Goal: Entertainment & Leisure: Consume media (video, audio)

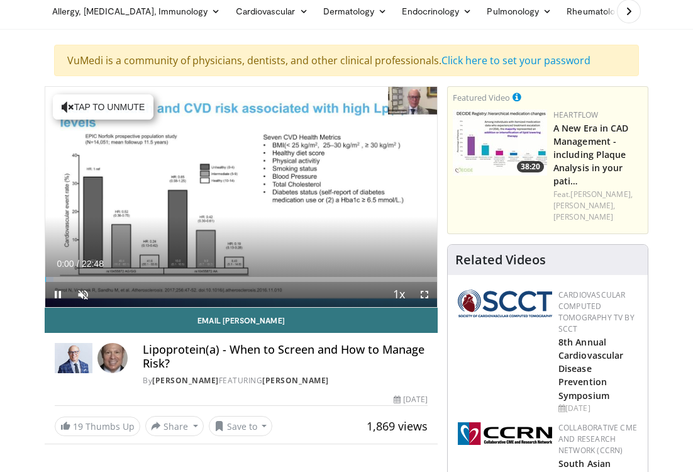
scroll to position [53, 0]
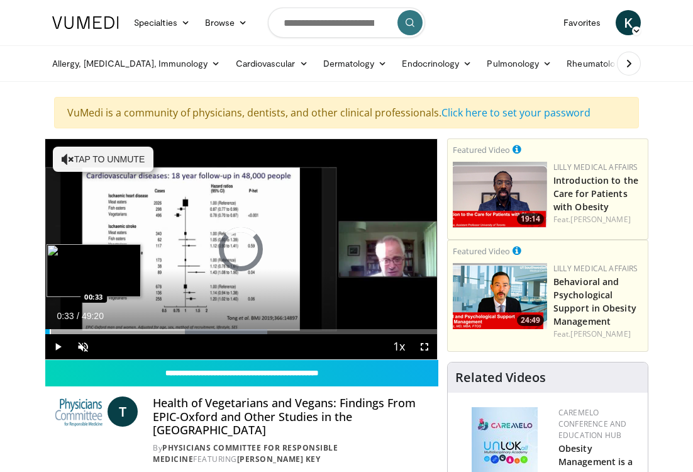
click at [50, 330] on div "Progress Bar" at bounding box center [50, 331] width 1 height 5
click at [47, 333] on div "Progress Bar" at bounding box center [47, 331] width 1 height 5
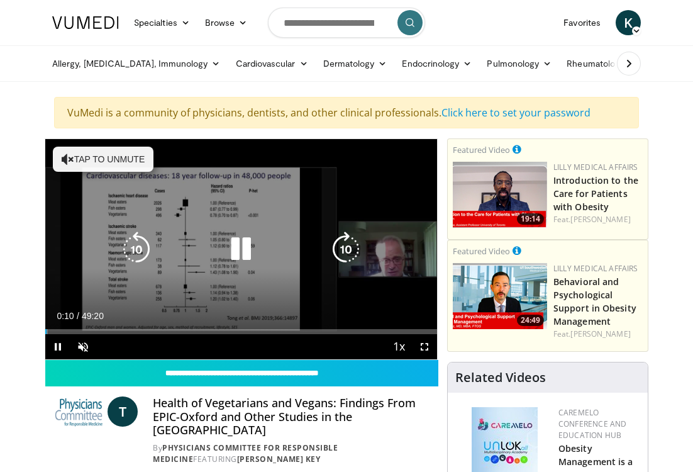
click at [92, 153] on button "Tap to unmute" at bounding box center [103, 159] width 101 height 25
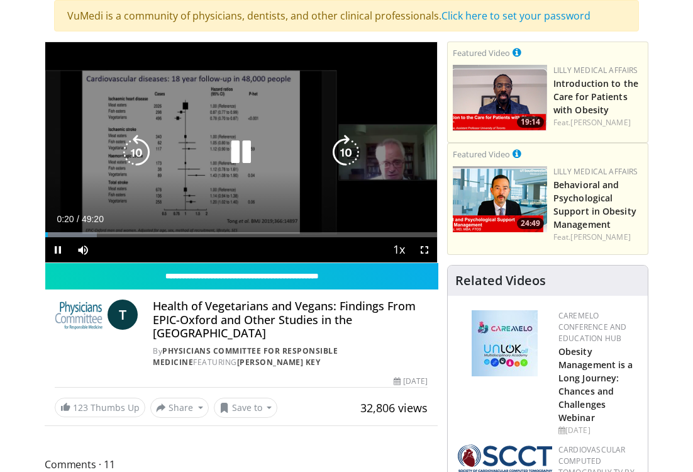
scroll to position [227, 0]
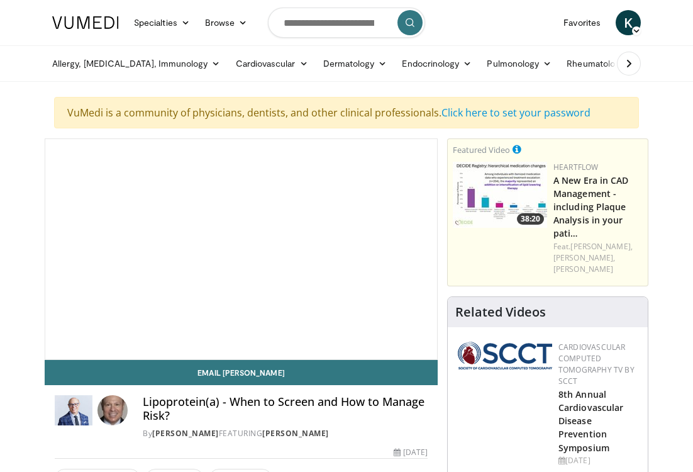
scroll to position [53, 0]
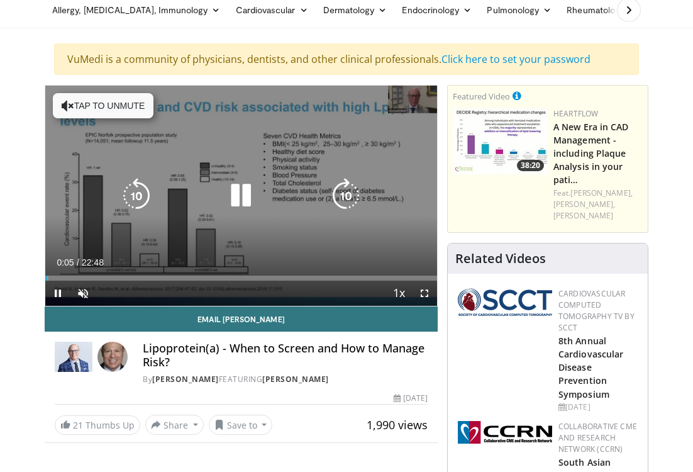
click at [99, 116] on button "Tap to unmute" at bounding box center [103, 105] width 101 height 25
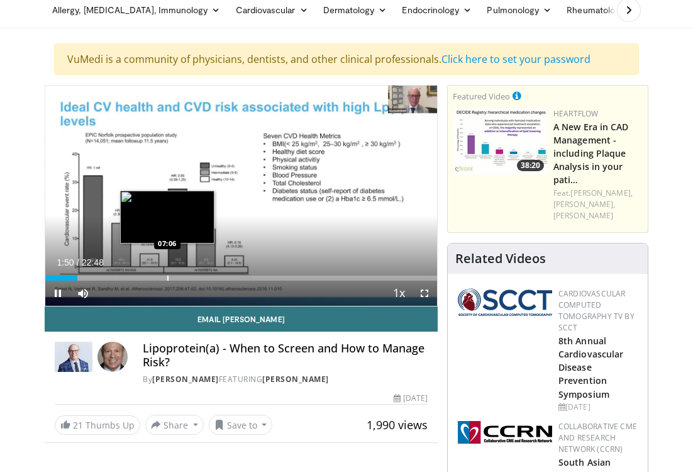
click at [167, 277] on div "Progress Bar" at bounding box center [167, 277] width 1 height 5
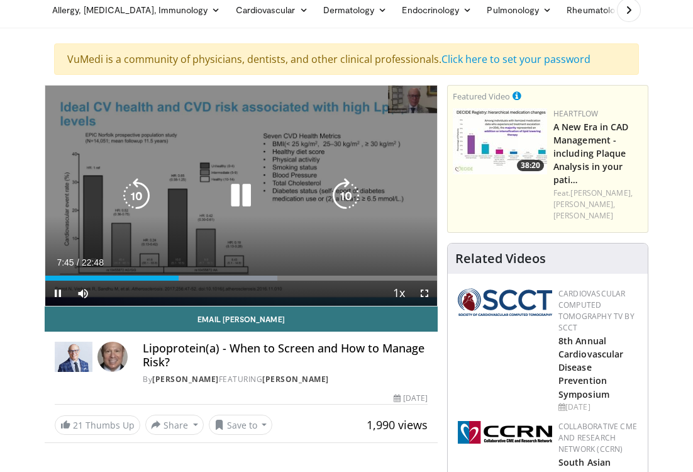
click at [236, 206] on icon "Video Player" at bounding box center [240, 195] width 35 height 35
